Goal: Task Accomplishment & Management: Complete application form

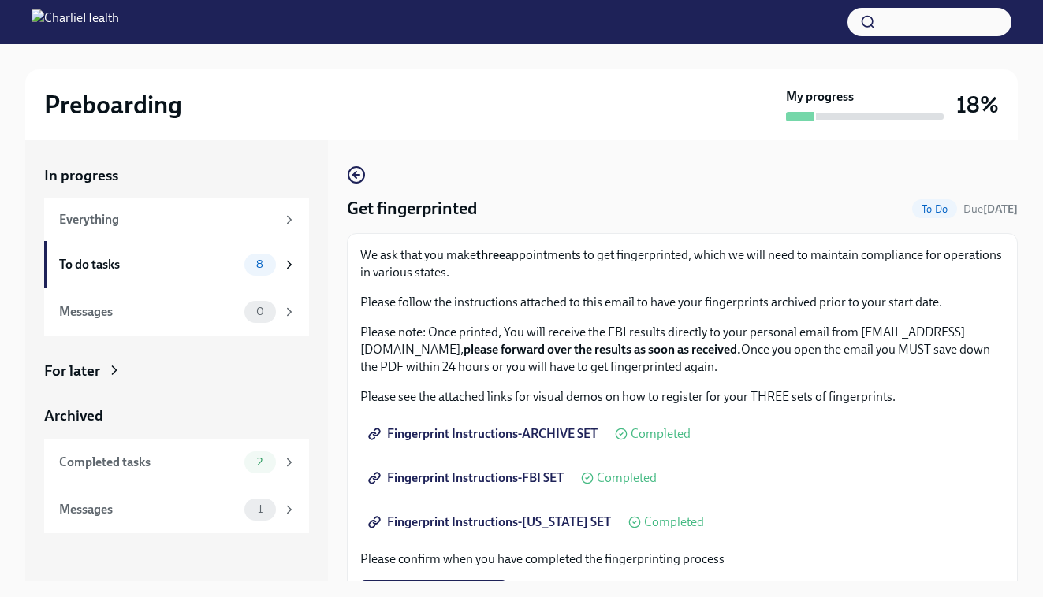
click at [460, 158] on div "Get fingerprinted To Do Due [DATE] We ask that you make three appointments to g…" at bounding box center [682, 360] width 671 height 441
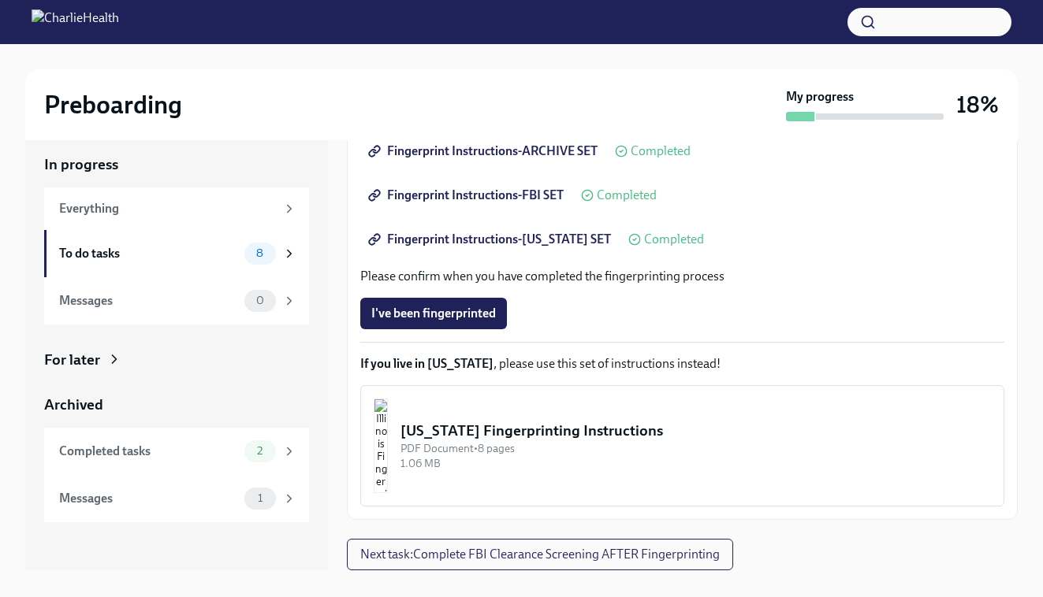
scroll to position [28, 0]
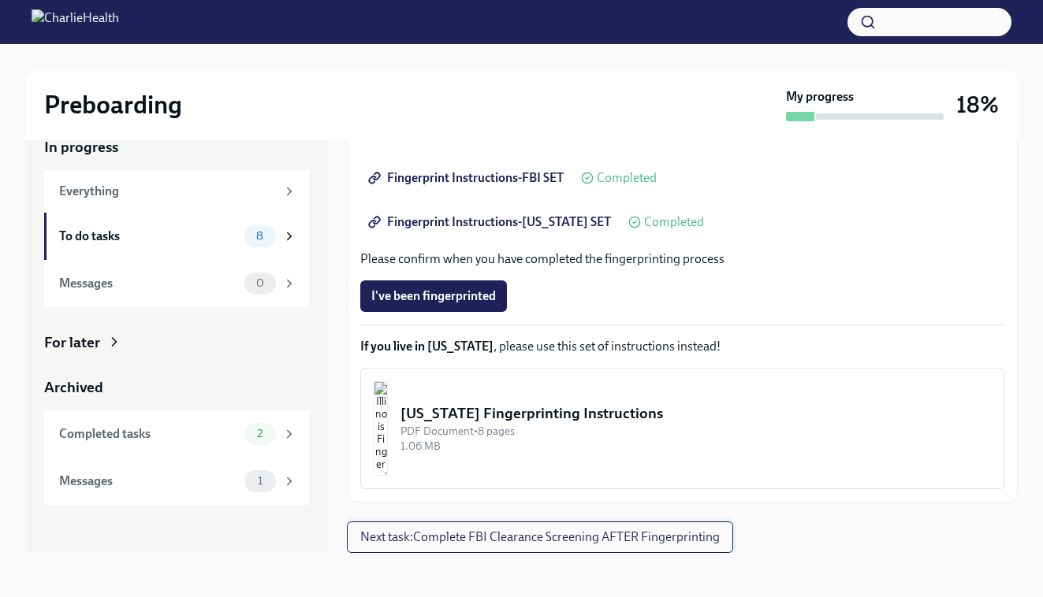
click at [512, 536] on span "Next task : Complete FBI Clearance Screening AFTER Fingerprinting" at bounding box center [539, 538] width 359 height 16
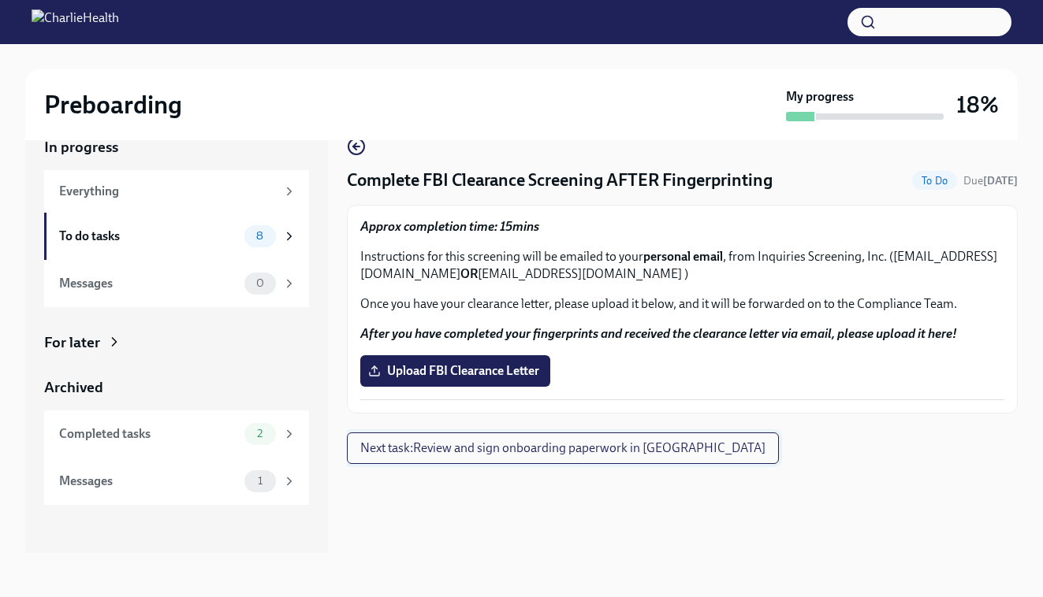
click at [482, 463] on button "Next task : Review and sign onboarding paperwork in [GEOGRAPHIC_DATA]" at bounding box center [563, 449] width 432 height 32
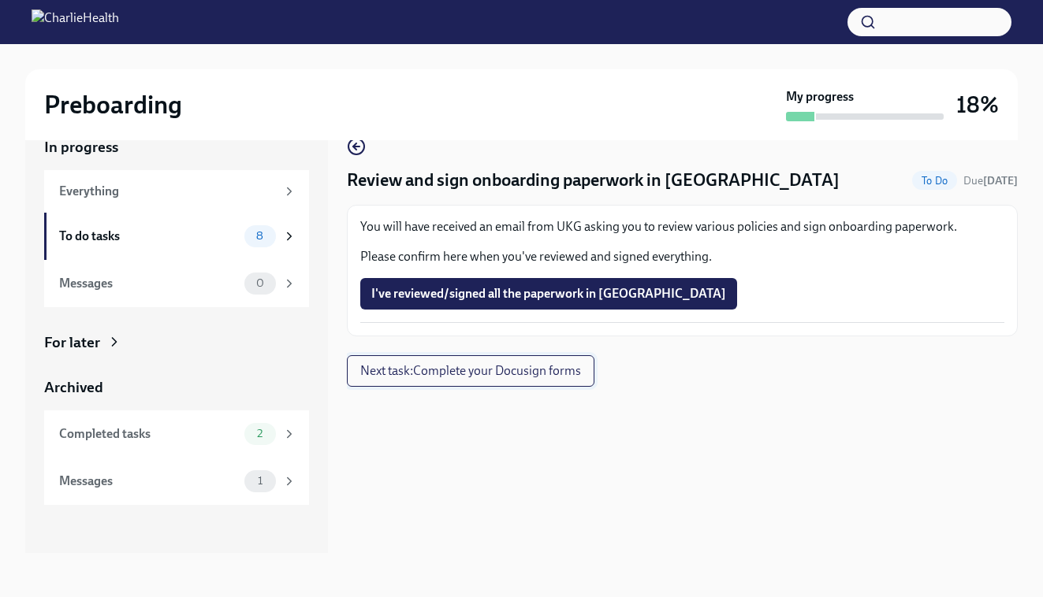
click at [430, 378] on span "Next task : Complete your Docusign forms" at bounding box center [470, 371] width 221 height 16
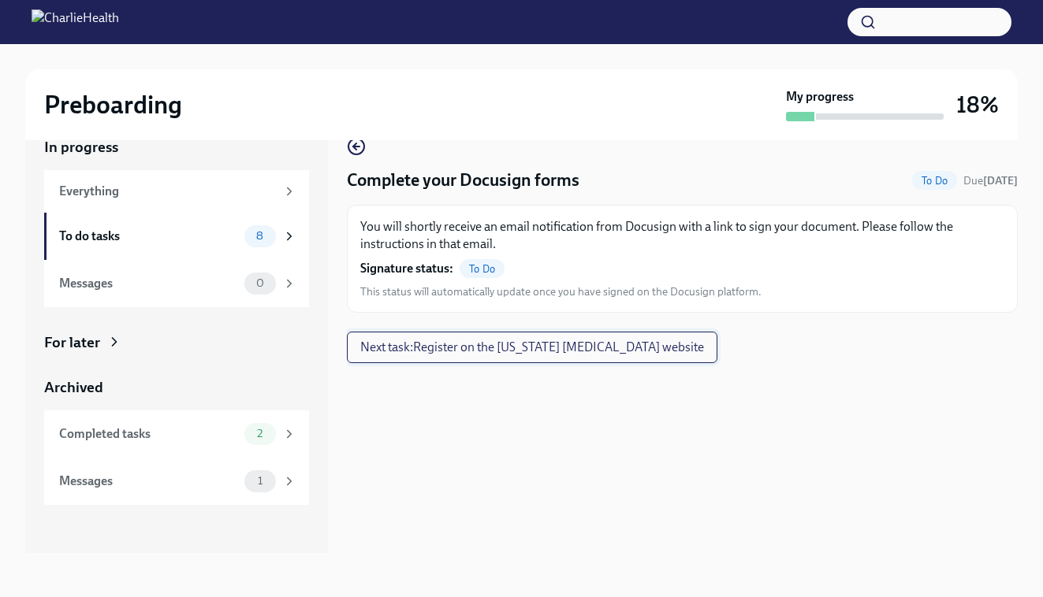
click at [434, 354] on span "Next task : Register on the [US_STATE] [MEDICAL_DATA] website" at bounding box center [532, 348] width 344 height 16
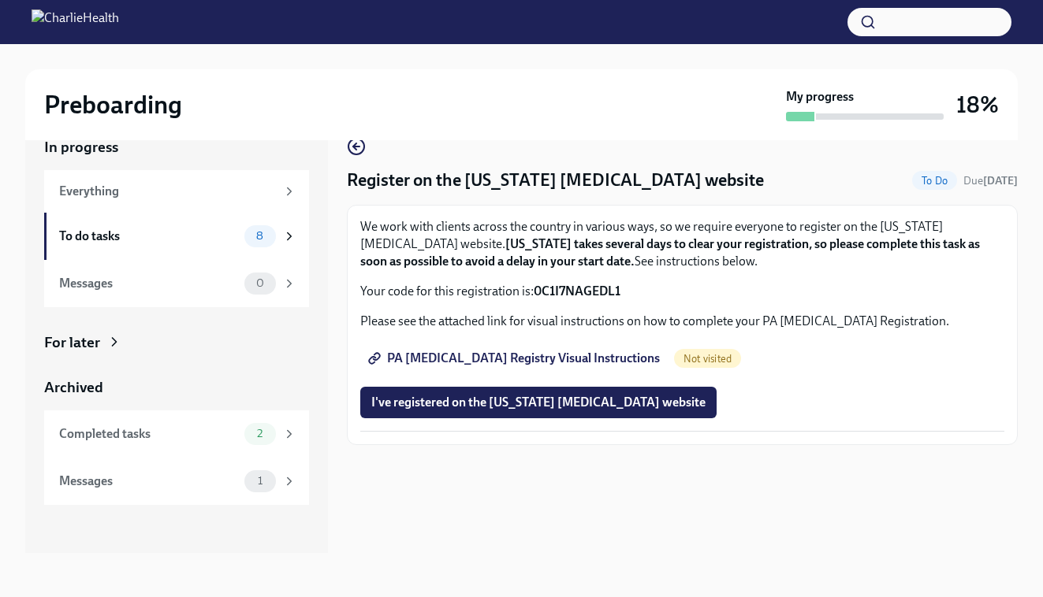
click at [565, 363] on span "PA [MEDICAL_DATA] Registry Visual Instructions" at bounding box center [515, 359] width 289 height 16
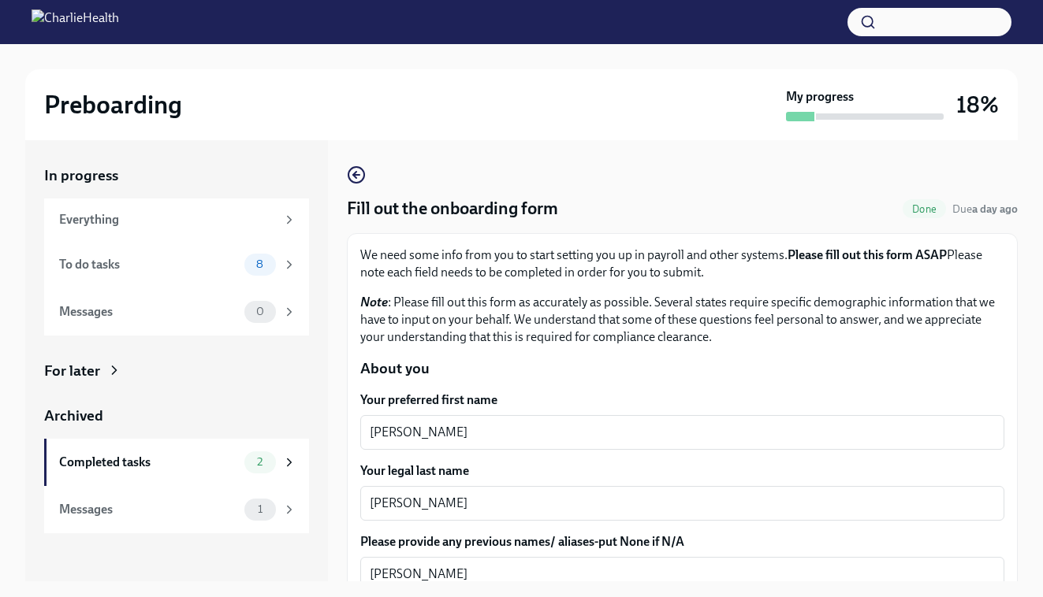
scroll to position [28, 0]
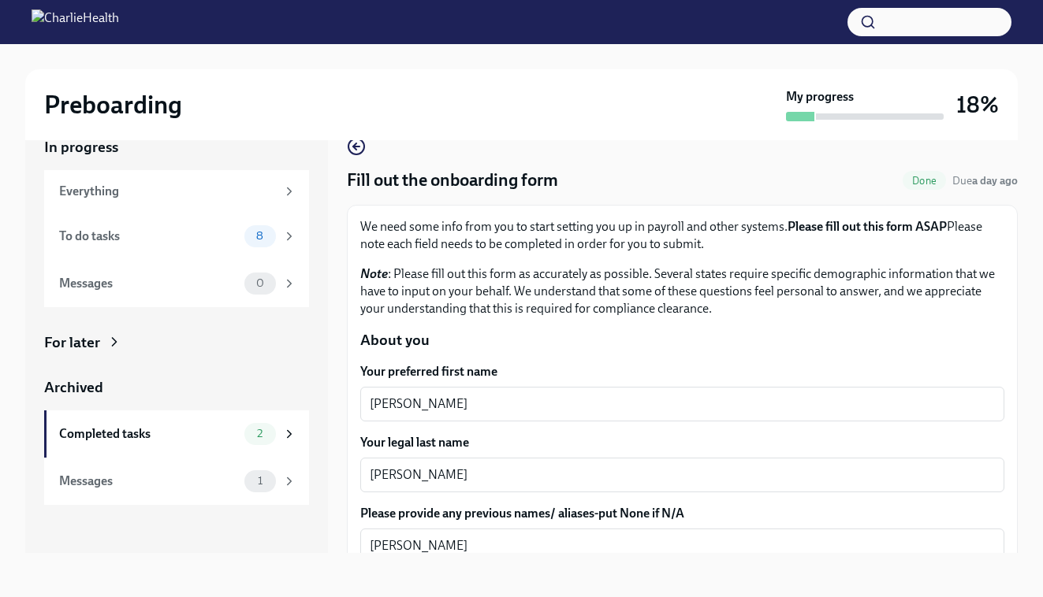
click at [329, 343] on div "In progress Everything To do tasks 8 Messages 0 For later Archived Completed ta…" at bounding box center [521, 332] width 992 height 441
click at [269, 234] on span "8" at bounding box center [260, 236] width 26 height 12
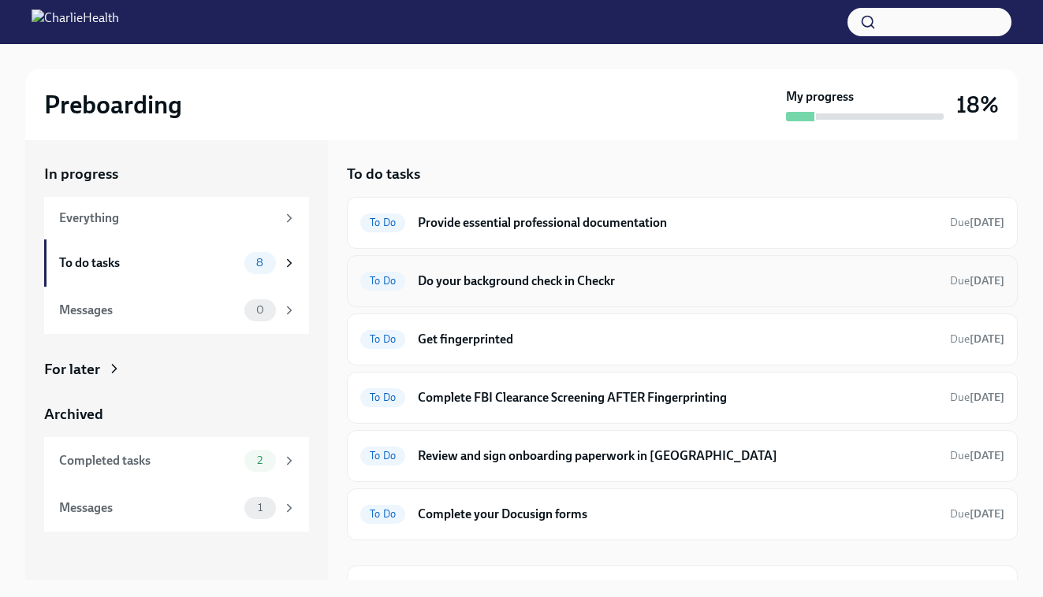
click at [575, 281] on h6 "Do your background check in Checkr" at bounding box center [677, 281] width 519 height 17
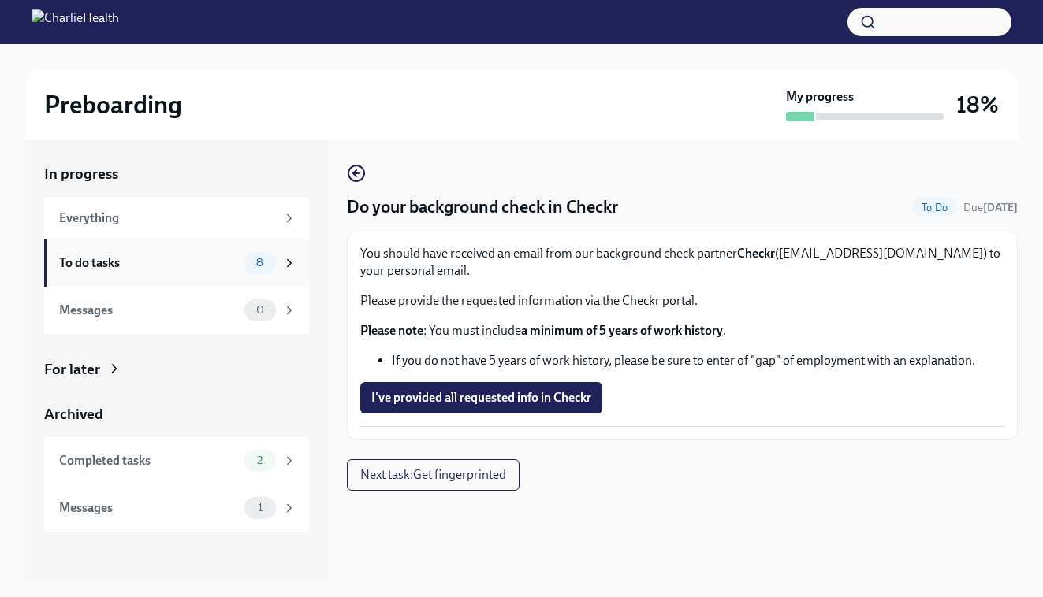
click at [259, 262] on span "8" at bounding box center [260, 263] width 26 height 12
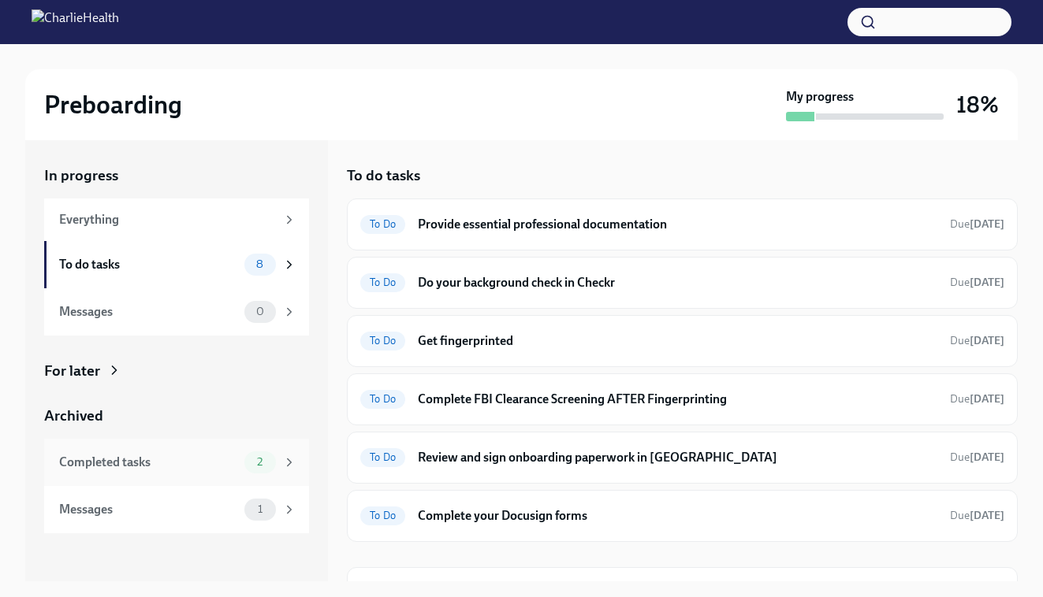
click at [264, 459] on span "2" at bounding box center [260, 462] width 24 height 12
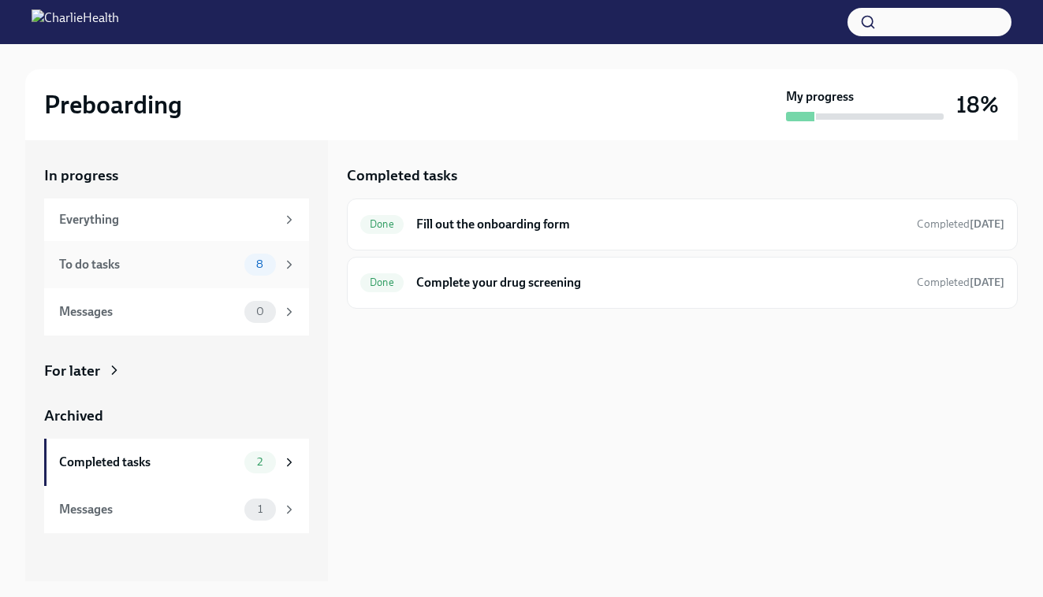
click at [274, 265] on div "8" at bounding box center [260, 265] width 32 height 22
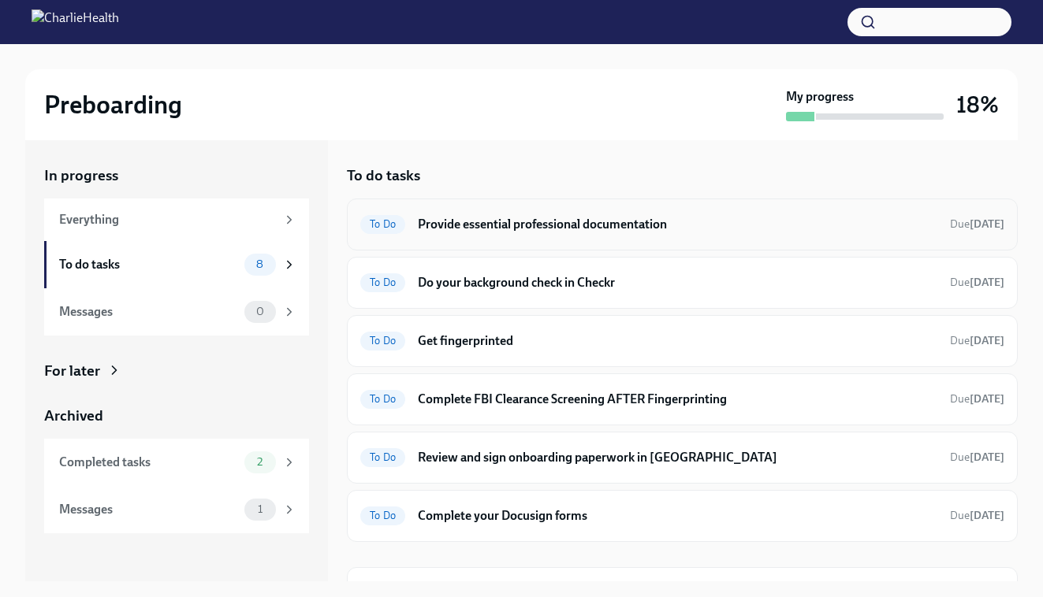
click at [582, 243] on div "To Do Provide essential professional documentation Due in 2 days" at bounding box center [682, 225] width 671 height 52
click at [576, 229] on h6 "Provide essential professional documentation" at bounding box center [677, 224] width 519 height 17
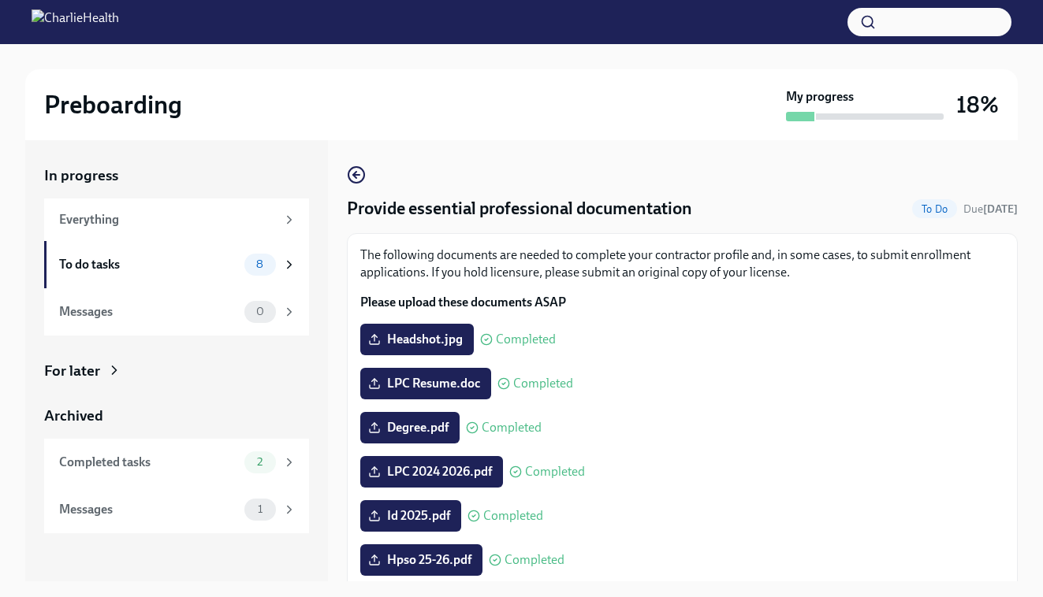
scroll to position [28, 0]
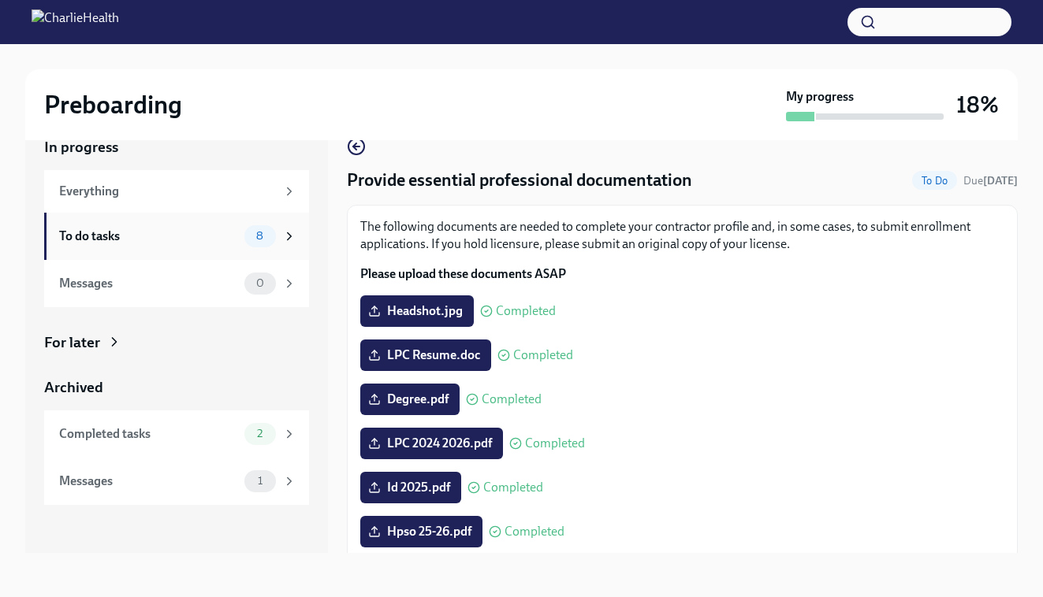
click at [132, 235] on div "To do tasks" at bounding box center [148, 236] width 179 height 17
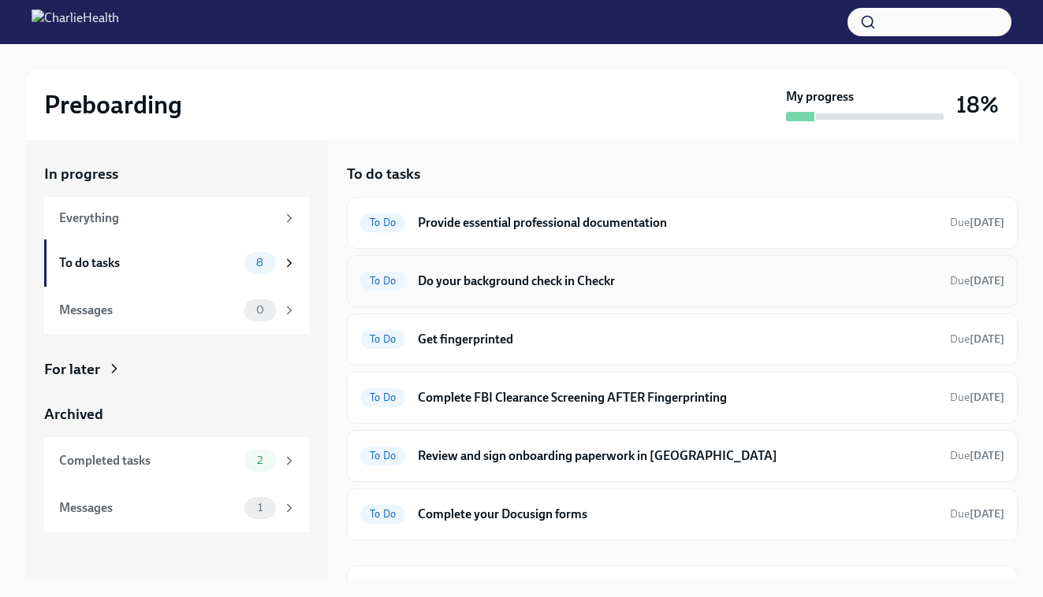
click at [378, 278] on span "To Do" at bounding box center [382, 281] width 45 height 12
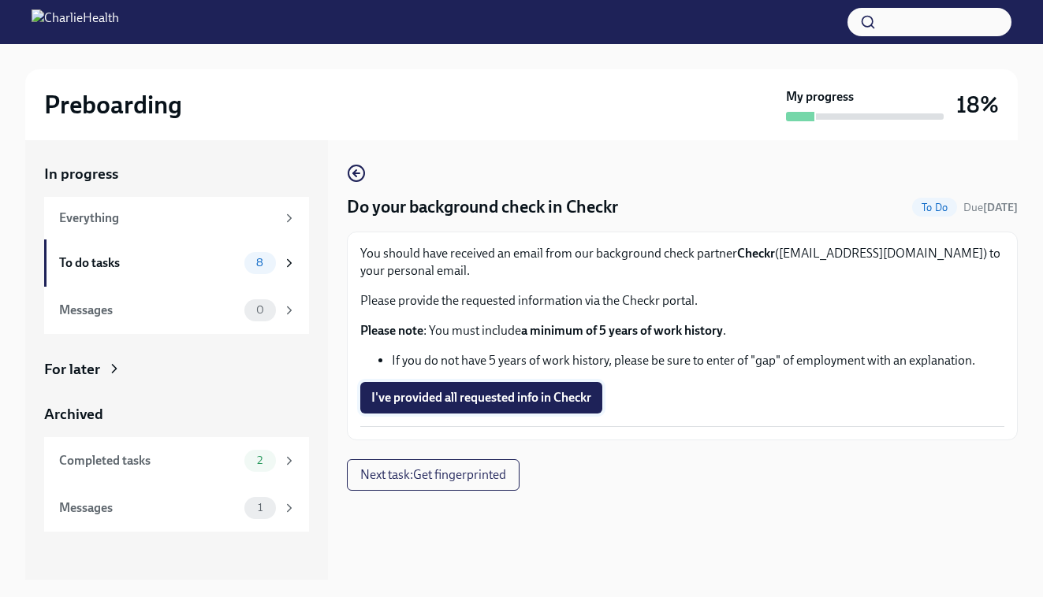
click at [542, 407] on button "I've provided all requested info in Checkr" at bounding box center [481, 398] width 242 height 32
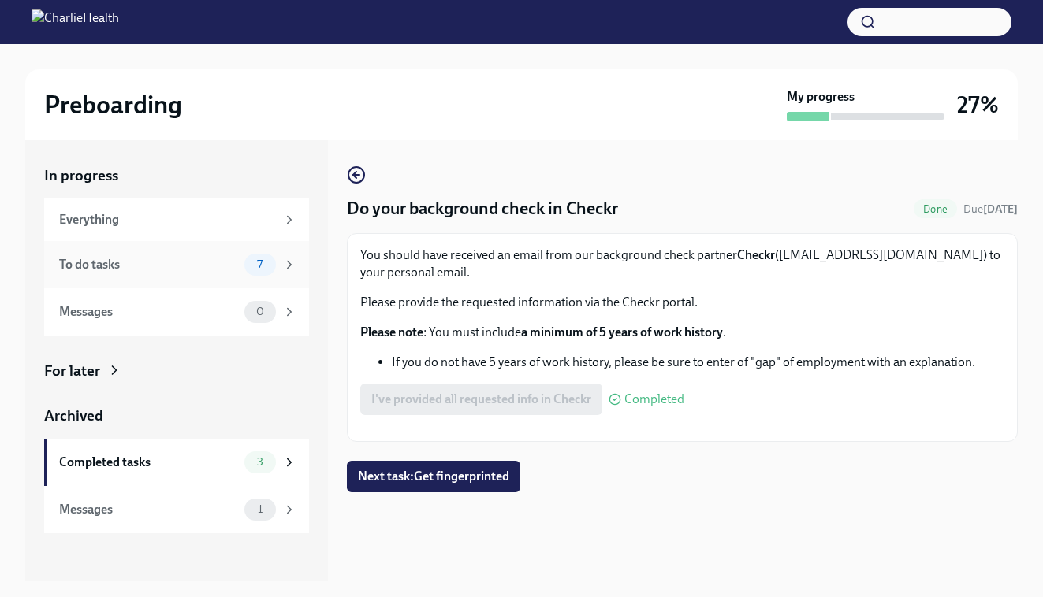
click at [278, 270] on div "7" at bounding box center [270, 265] width 52 height 22
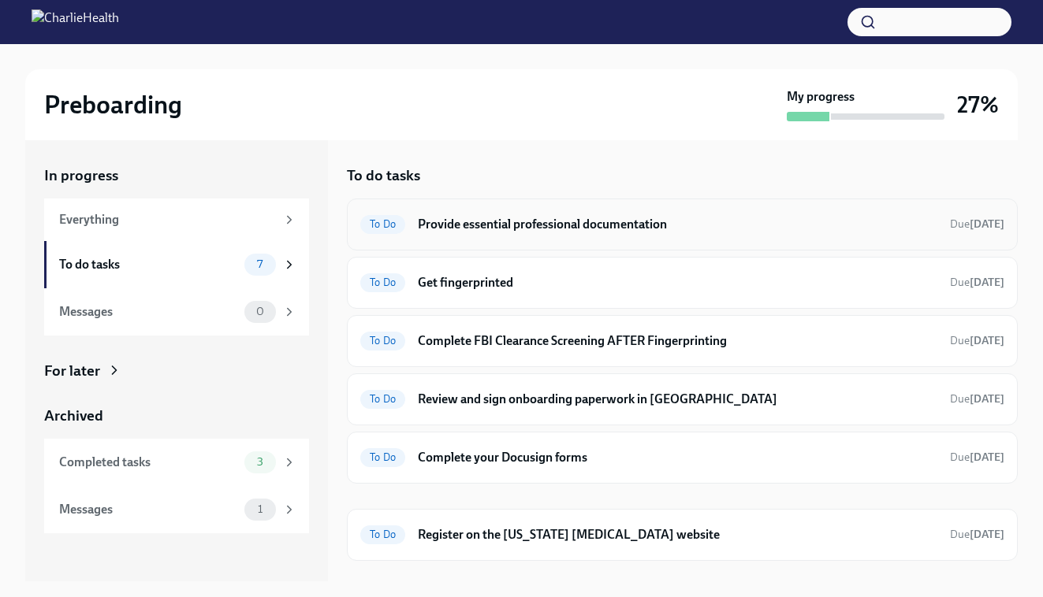
click at [401, 217] on div "To Do" at bounding box center [382, 224] width 45 height 19
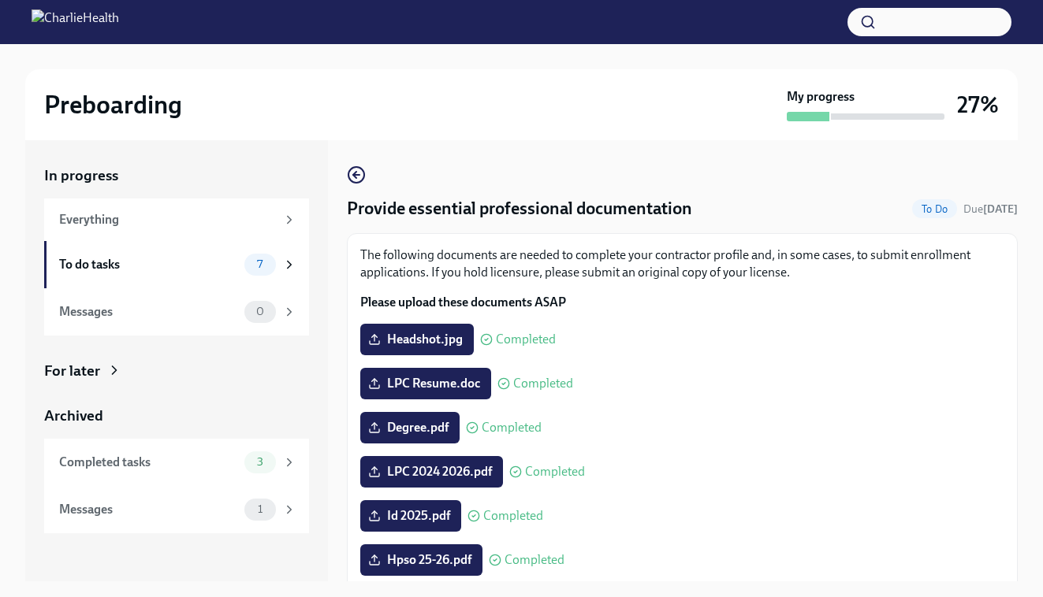
click at [726, 217] on div "Provide essential professional documentation To Do Due in 2 days" at bounding box center [682, 209] width 671 height 24
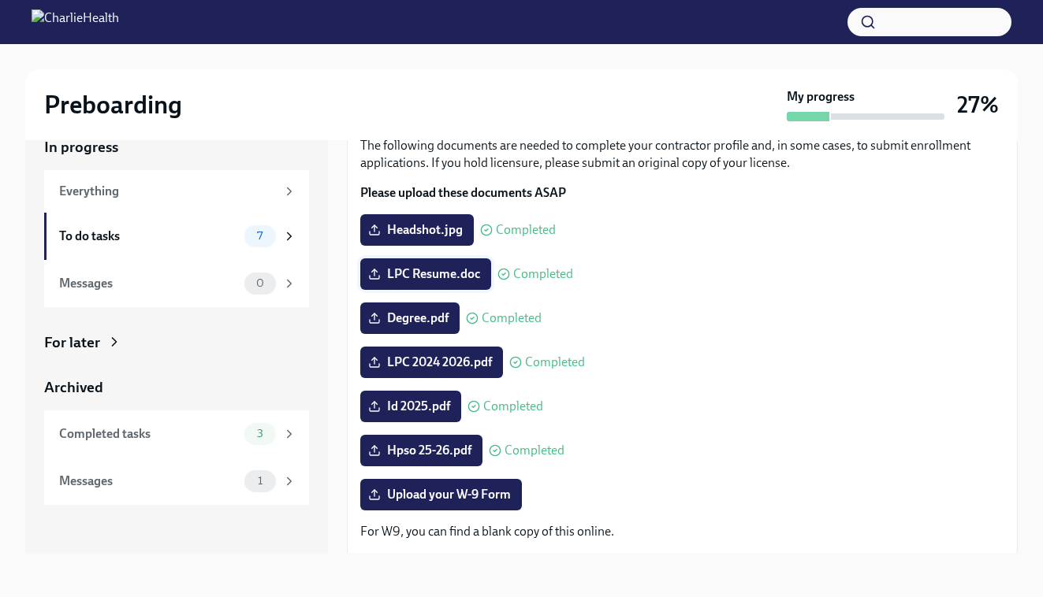
scroll to position [50, 0]
